Goal: Navigation & Orientation: Find specific page/section

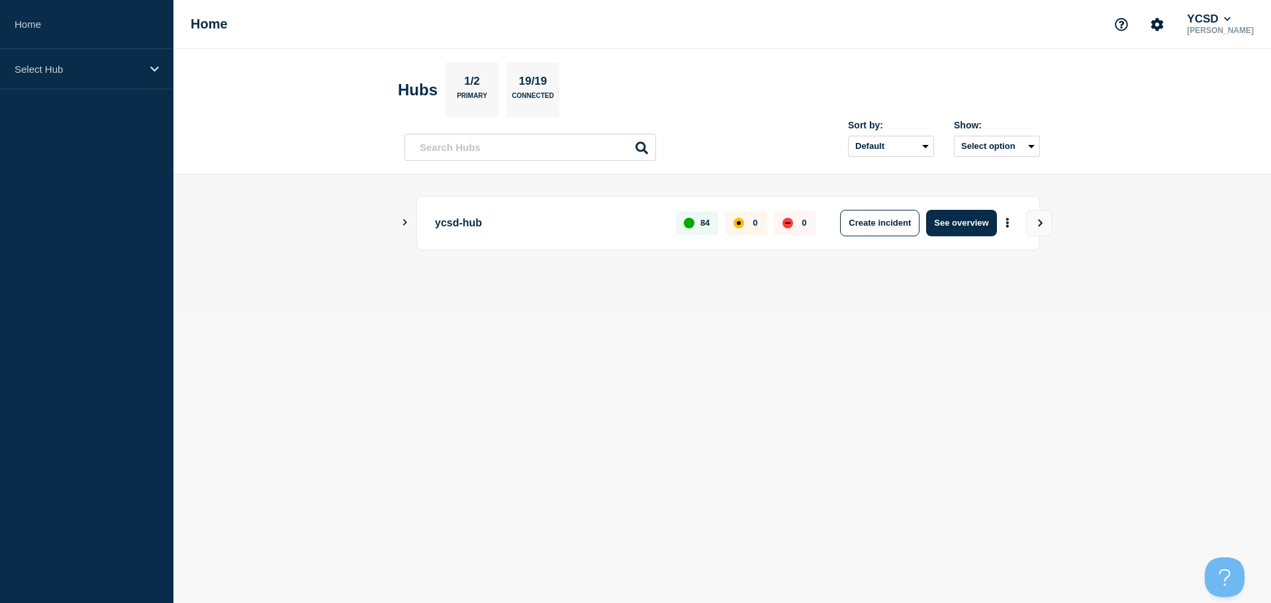
click at [788, 222] on div "down" at bounding box center [787, 222] width 5 height 1
click at [402, 219] on icon "Show Connected Hubs" at bounding box center [404, 222] width 9 height 7
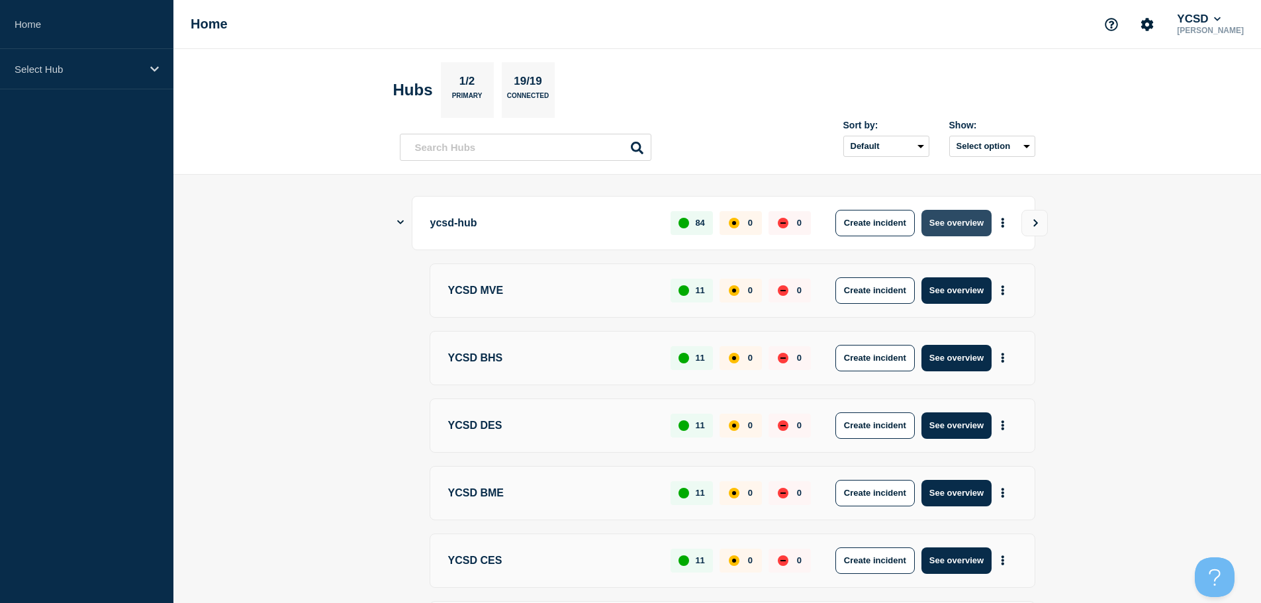
click at [967, 229] on button "See overview" at bounding box center [956, 223] width 70 height 26
